Goal: Task Accomplishment & Management: Use online tool/utility

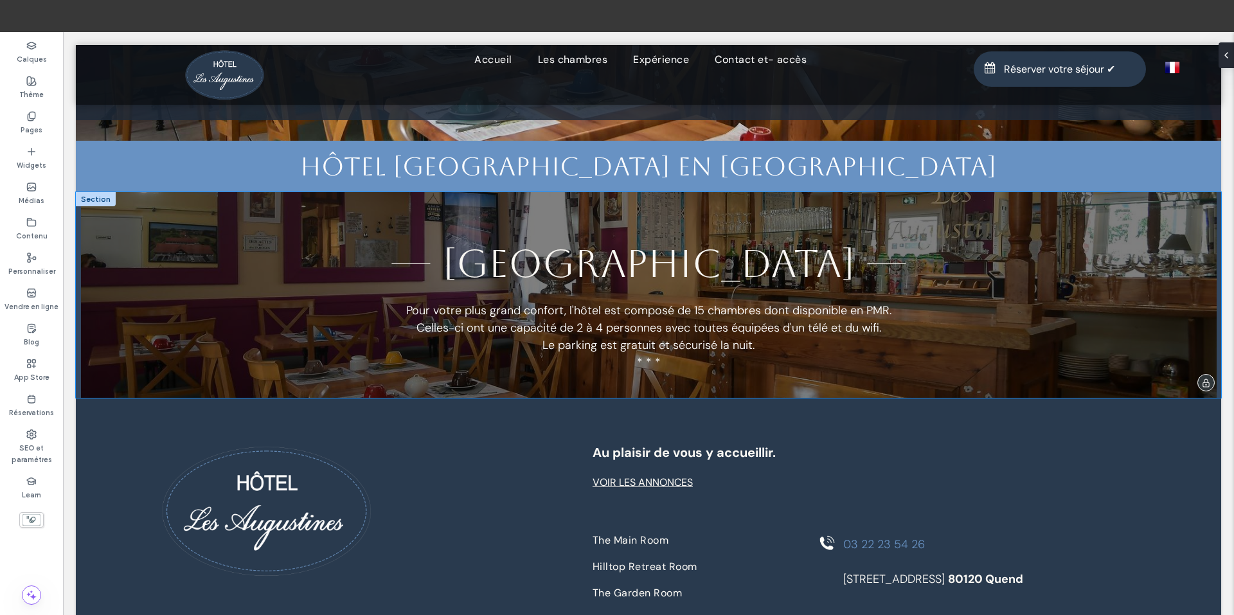
scroll to position [977, 0]
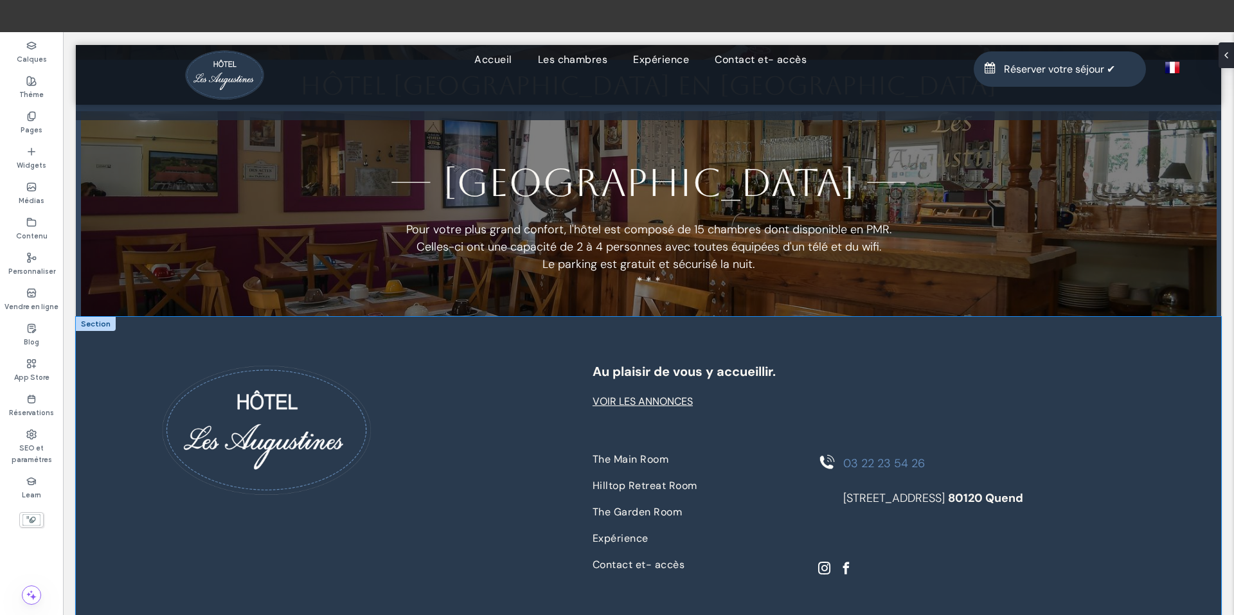
click at [819, 475] on div "03 22 23 54 26 18, route de la plage 80120 Quend" at bounding box center [925, 515] width 220 height 132
click at [815, 475] on div "03 22 23 54 26 18, route de la plage 80120 Quend" at bounding box center [925, 515] width 220 height 132
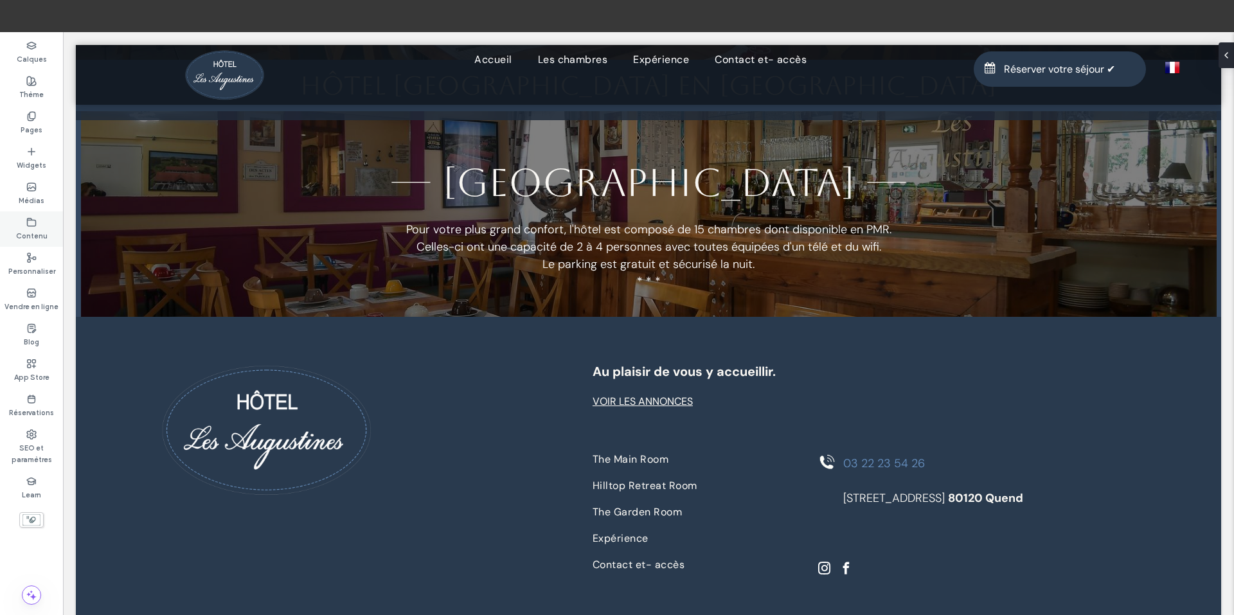
click at [28, 218] on use at bounding box center [32, 222] width 8 height 8
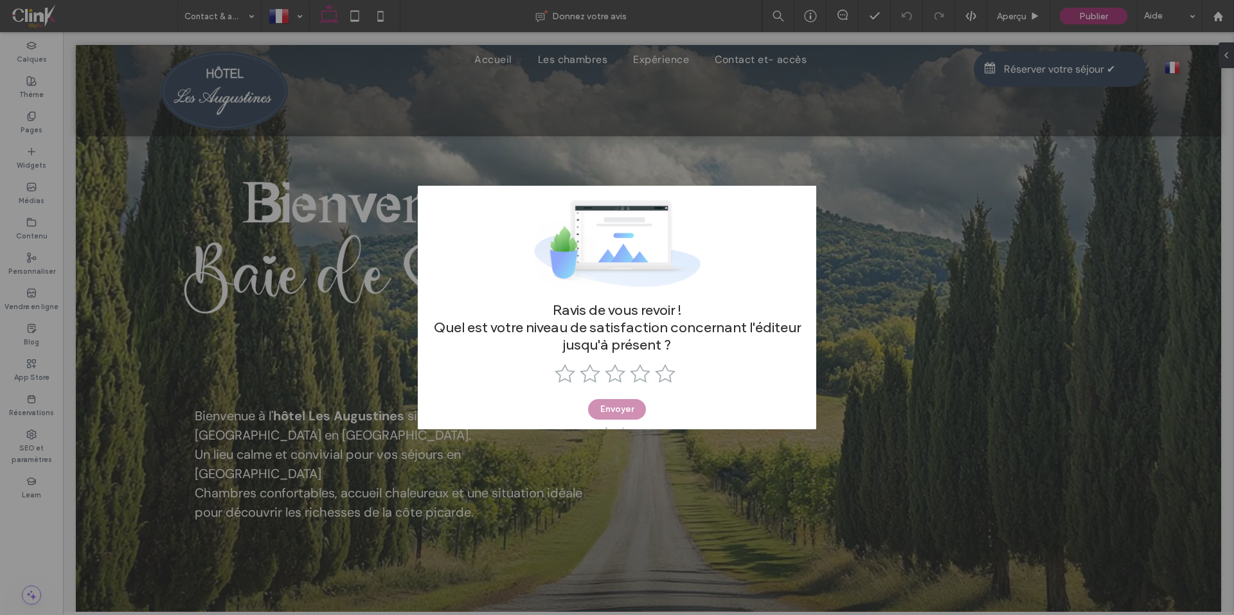
click at [679, 188] on div at bounding box center [617, 244] width 398 height 116
click at [804, 190] on div at bounding box center [617, 244] width 398 height 116
click at [430, 416] on div "Ravis de vous revoir ! Quel est votre niveau de satisfaction concernant l'édite…" at bounding box center [617, 371] width 398 height 141
click at [819, 435] on div "Ravis de vous revoir ! Quel est votre niveau de satisfaction concernant l'édite…" at bounding box center [617, 307] width 1234 height 615
click at [1227, 53] on div "Ravis de vous revoir ! Quel est votre niveau de satisfaction concernant l'édite…" at bounding box center [617, 307] width 1234 height 615
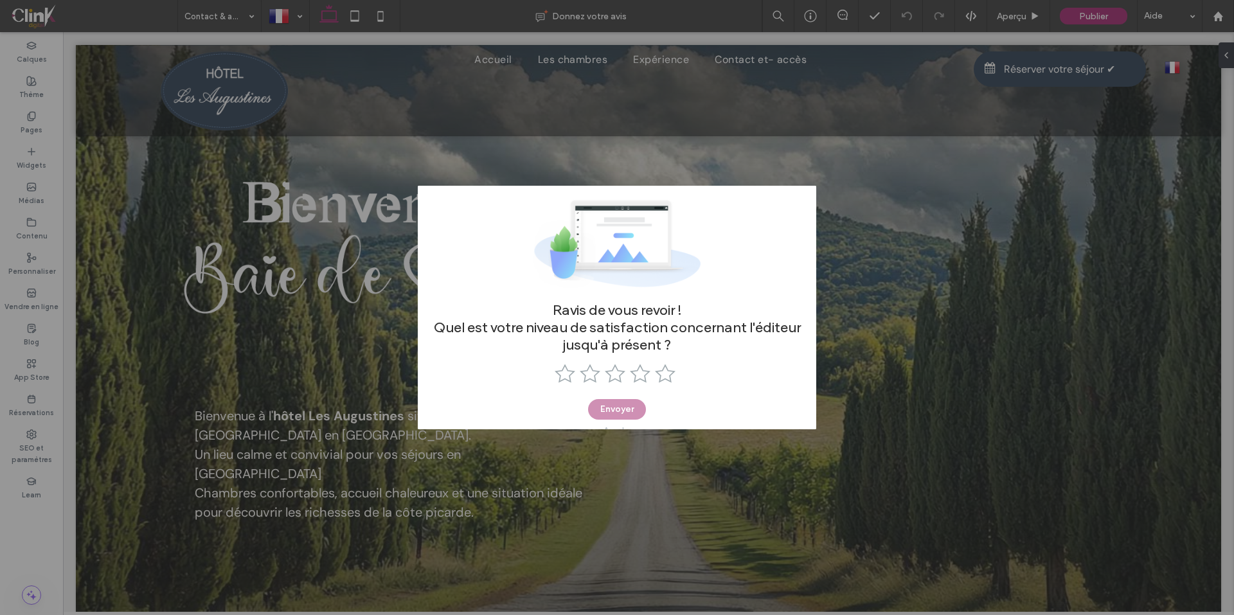
click at [1214, 6] on div "Ravis de vous revoir ! Quel est votre niveau de satisfaction concernant l'édite…" at bounding box center [617, 307] width 1234 height 615
click at [827, 13] on div "Ravis de vous revoir ! Quel est votre niveau de satisfaction concernant l'édite…" at bounding box center [617, 307] width 1234 height 615
click at [95, 78] on div "Ravis de vous revoir ! Quel est votre niveau de satisfaction concernant l'édite…" at bounding box center [617, 307] width 1234 height 615
click at [132, 330] on div "Ravis de vous revoir ! Quel est votre niveau de satisfaction concernant l'édite…" at bounding box center [617, 307] width 1234 height 615
click at [691, 413] on div "Ravis de vous revoir ! Quel est votre niveau de satisfaction concernant l'édite…" at bounding box center [617, 371] width 398 height 141
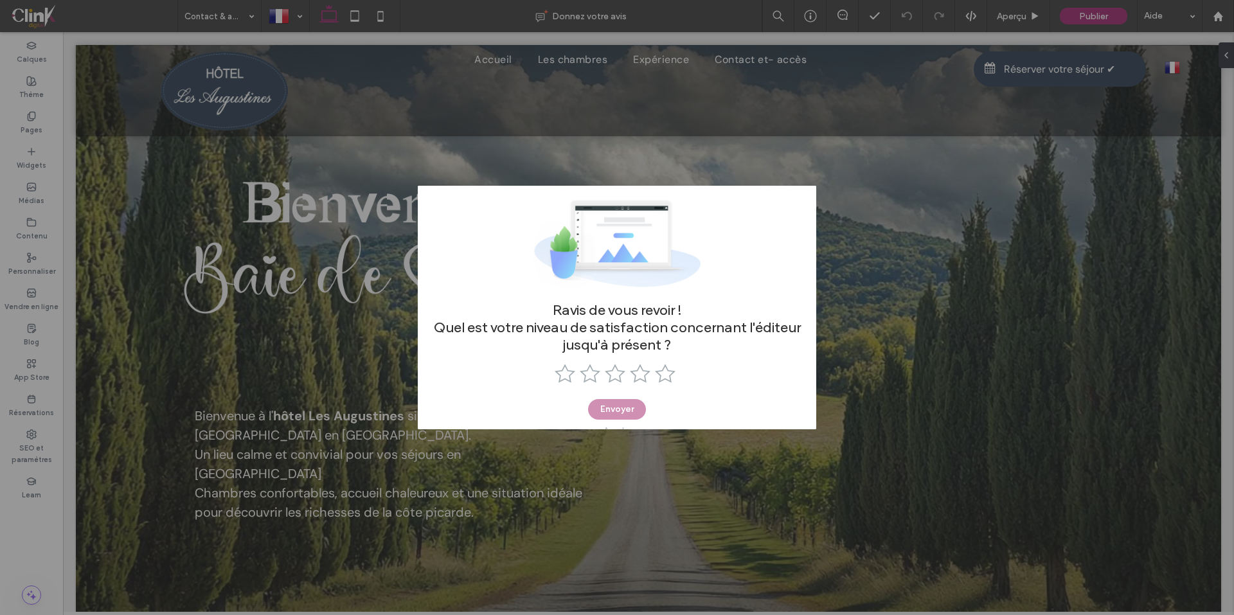
click at [411, 402] on div "Ravis de vous revoir ! Quel est votre niveau de satisfaction concernant l'édite…" at bounding box center [617, 307] width 1234 height 615
click at [627, 242] on div at bounding box center [617, 244] width 398 height 116
click at [769, 206] on div at bounding box center [617, 244] width 398 height 116
click at [789, 190] on div at bounding box center [617, 244] width 398 height 116
click at [432, 186] on div at bounding box center [617, 244] width 398 height 116
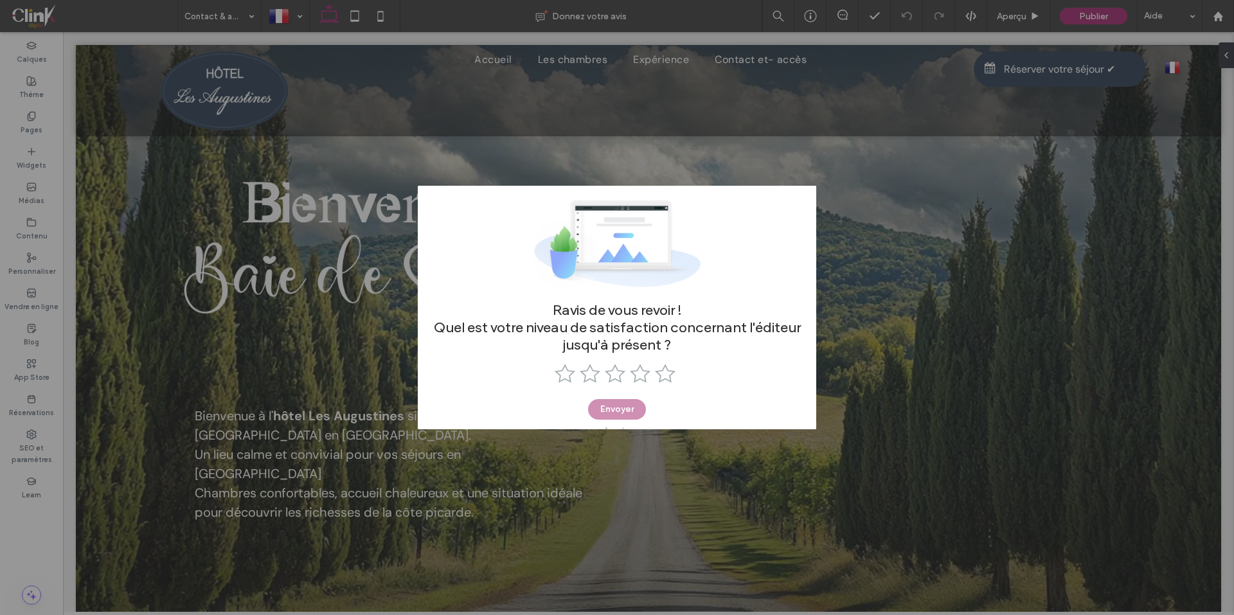
click at [446, 380] on div "Ravis de vous revoir ! Quel est votre niveau de satisfaction concernant l'édite…" at bounding box center [617, 371] width 398 height 141
click at [689, 230] on div at bounding box center [617, 244] width 398 height 116
click at [502, 475] on div "Ravis de vous revoir ! Quel est votre niveau de satisfaction concernant l'édite…" at bounding box center [617, 307] width 1234 height 615
click at [986, 528] on div "Ravis de vous revoir ! Quel est votre niveau de satisfaction concernant l'édite…" at bounding box center [617, 307] width 1234 height 615
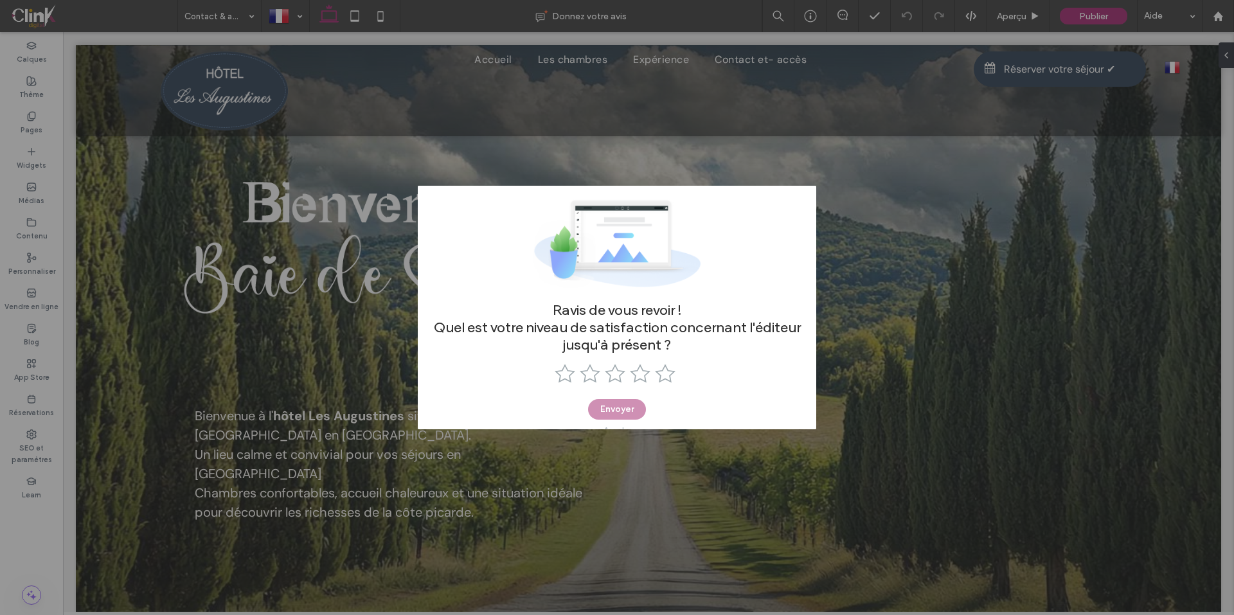
click at [1115, 253] on div "Ravis de vous revoir ! Quel est votre niveau de satisfaction concernant l'édite…" at bounding box center [617, 307] width 1234 height 615
click at [1163, 82] on div "Ravis de vous revoir ! Quel est votre niveau de satisfaction concernant l'édite…" at bounding box center [617, 307] width 1234 height 615
click at [1211, 22] on div "Ravis de vous revoir ! Quel est votre niveau de satisfaction concernant l'édite…" at bounding box center [617, 307] width 1234 height 615
click at [1214, 10] on div "Ravis de vous revoir ! Quel est votre niveau de satisfaction concernant l'édite…" at bounding box center [617, 307] width 1234 height 615
click at [936, 46] on div "Ravis de vous revoir ! Quel est votre niveau de satisfaction concernant l'édite…" at bounding box center [617, 307] width 1234 height 615
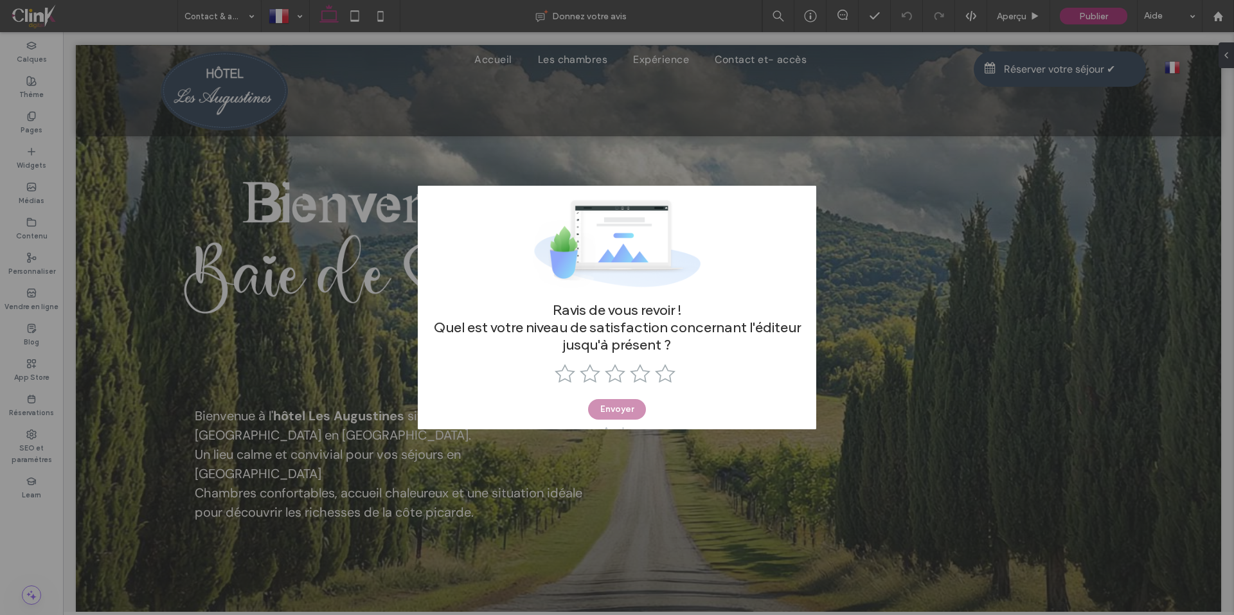
click at [907, 75] on div "Ravis de vous revoir ! Quel est votre niveau de satisfaction concernant l'édite…" at bounding box center [617, 307] width 1234 height 615
click at [90, 59] on div "Ravis de vous revoir ! Quel est votre niveau de satisfaction concernant l'édite…" at bounding box center [617, 307] width 1234 height 615
click at [31, 35] on div "Ravis de vous revoir ! Quel est votre niveau de satisfaction concernant l'édite…" at bounding box center [617, 307] width 1234 height 615
click at [26, 8] on div "Ravis de vous revoir ! Quel est votre niveau de satisfaction concernant l'édite…" at bounding box center [617, 307] width 1234 height 615
click at [91, 103] on div "Ravis de vous revoir ! Quel est votre niveau de satisfaction concernant l'édite…" at bounding box center [617, 307] width 1234 height 615
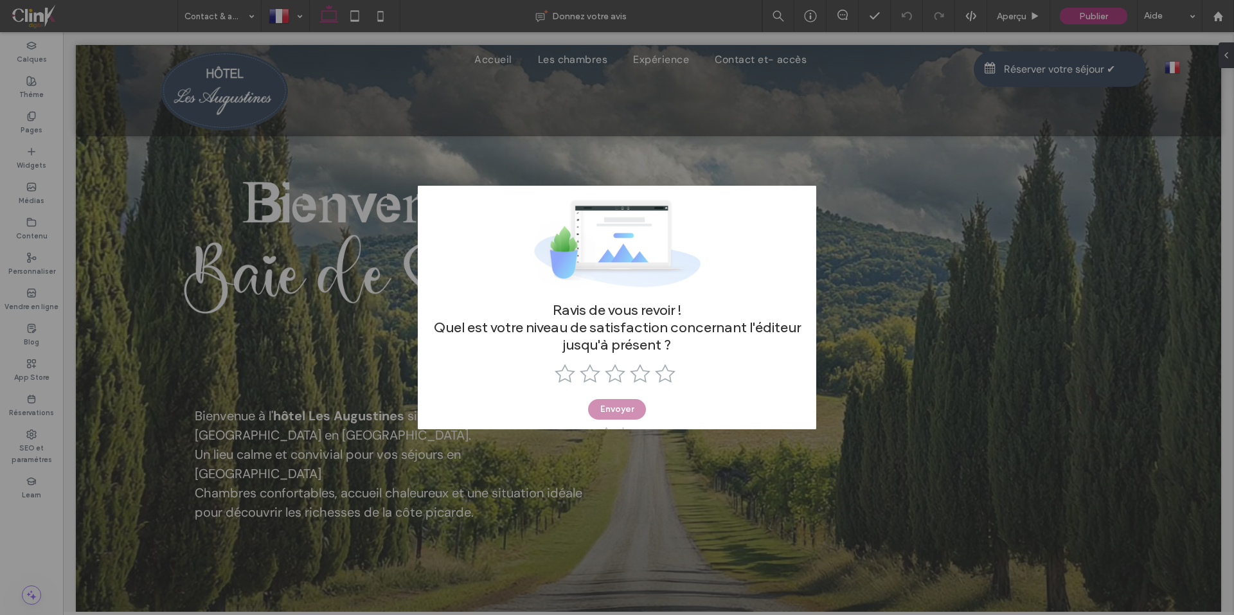
click at [108, 355] on div "Ravis de vous revoir ! Quel est votre niveau de satisfaction concernant l'édite…" at bounding box center [617, 307] width 1234 height 615
click at [130, 478] on div "Ravis de vous revoir ! Quel est votre niveau de satisfaction concernant l'édite…" at bounding box center [617, 307] width 1234 height 615
drag, startPoint x: 815, startPoint y: 502, endPoint x: 835, endPoint y: 502, distance: 19.9
click at [835, 502] on div "Ravis de vous revoir ! Quel est votre niveau de satisfaction concernant l'édite…" at bounding box center [617, 307] width 1234 height 615
click at [970, 489] on div "Ravis de vous revoir ! Quel est votre niveau de satisfaction concernant l'édite…" at bounding box center [617, 307] width 1234 height 615
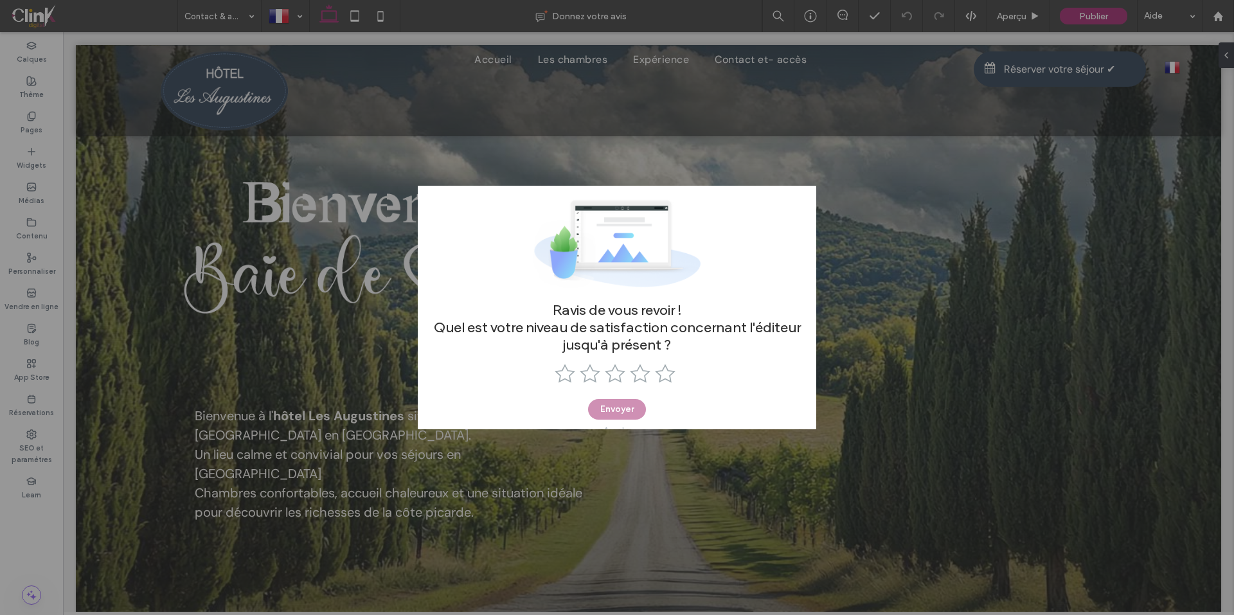
click at [1049, 159] on div "Ravis de vous revoir ! Quel est votre niveau de satisfaction concernant l'édite…" at bounding box center [617, 307] width 1234 height 615
click at [1106, 85] on div "Ravis de vous revoir ! Quel est votre niveau de satisfaction concernant l'édite…" at bounding box center [617, 307] width 1234 height 615
click at [1115, 297] on div "Ravis de vous revoir ! Quel est votre niveau de satisfaction concernant l'édite…" at bounding box center [617, 307] width 1234 height 615
click at [1005, 315] on div "Ravis de vous revoir ! Quel est votre niveau de satisfaction concernant l'édite…" at bounding box center [617, 307] width 1234 height 615
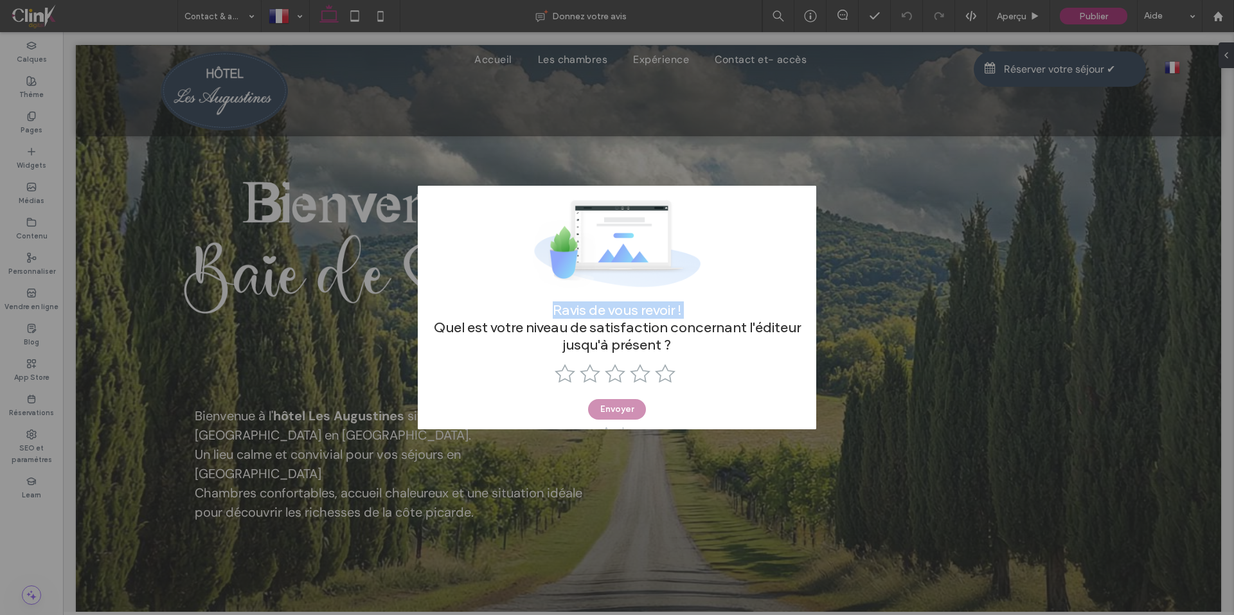
click at [1005, 315] on div "Ravis de vous revoir ! Quel est votre niveau de satisfaction concernant l'édite…" at bounding box center [617, 307] width 1234 height 615
click at [943, 459] on div "Ravis de vous revoir ! Quel est votre niveau de satisfaction concernant l'édite…" at bounding box center [617, 307] width 1234 height 615
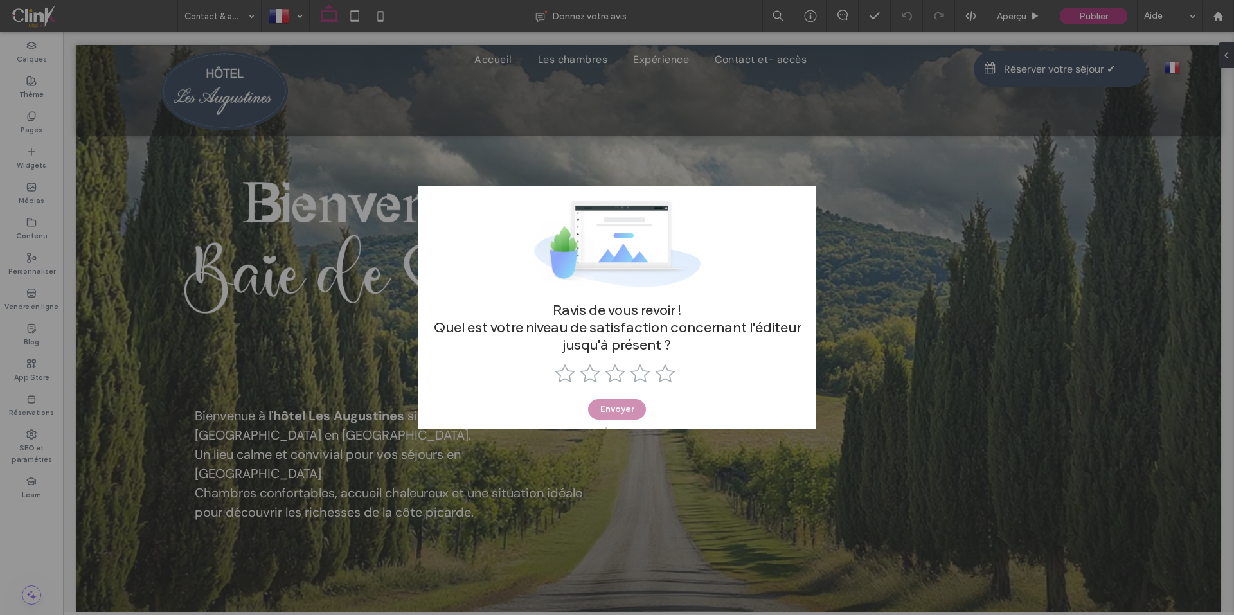
click at [924, 184] on div "Ravis de vous revoir ! Quel est votre niveau de satisfaction concernant l'édite…" at bounding box center [617, 307] width 1234 height 615
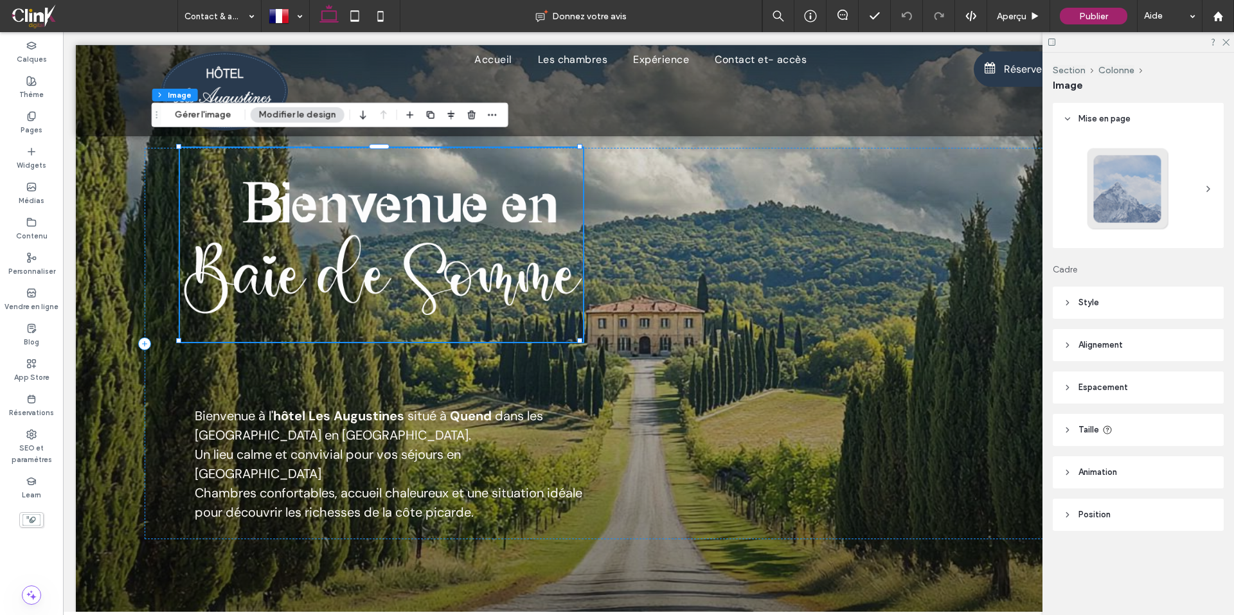
click at [1186, 565] on div "Mise en page Cadre Style Couverture Image complète Pas de répétition Position N…" at bounding box center [1141, 342] width 179 height 479
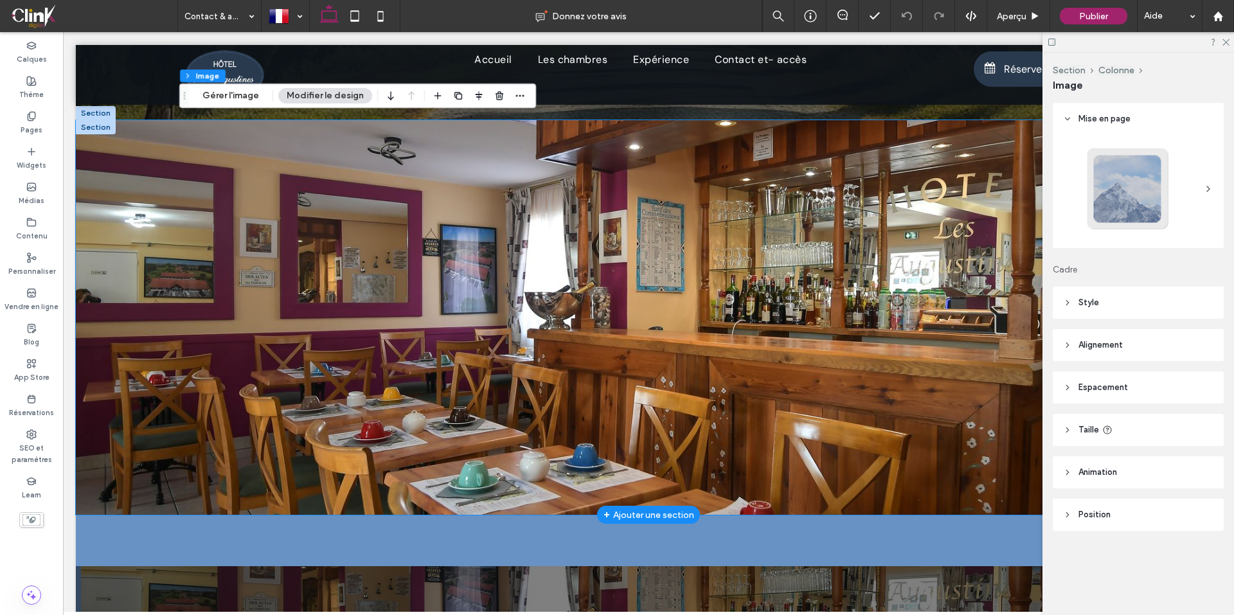
scroll to position [514, 0]
